Goal: Task Accomplishment & Management: Use online tool/utility

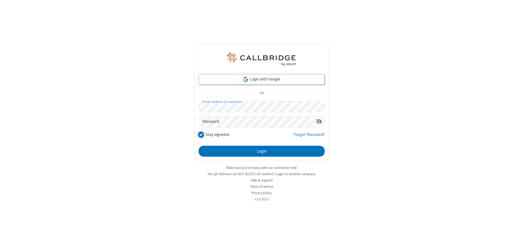
click at [201, 134] on input "Stay signed in" at bounding box center [201, 134] width 5 height 6
checkbox input "false"
click at [262, 151] on button "Login" at bounding box center [262, 151] width 126 height 11
click at [201, 134] on input "Stay signed in" at bounding box center [201, 134] width 5 height 6
checkbox input "false"
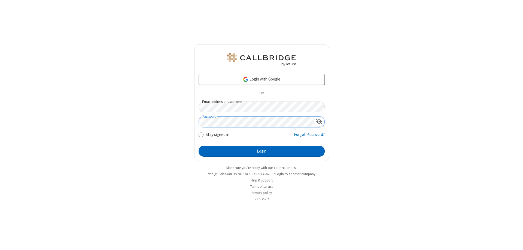
click at [262, 151] on button "Login" at bounding box center [262, 151] width 126 height 11
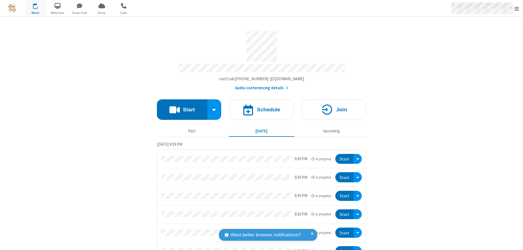
click at [517, 8] on span "Open menu" at bounding box center [517, 8] width 4 height 5
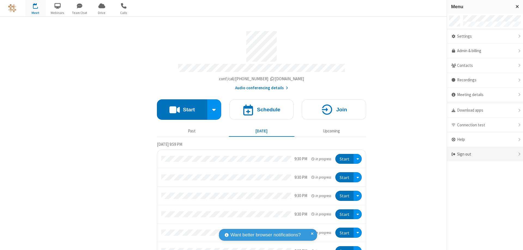
click at [485, 154] on div "Sign out" at bounding box center [485, 154] width 76 height 14
